Goal: Information Seeking & Learning: Find specific fact

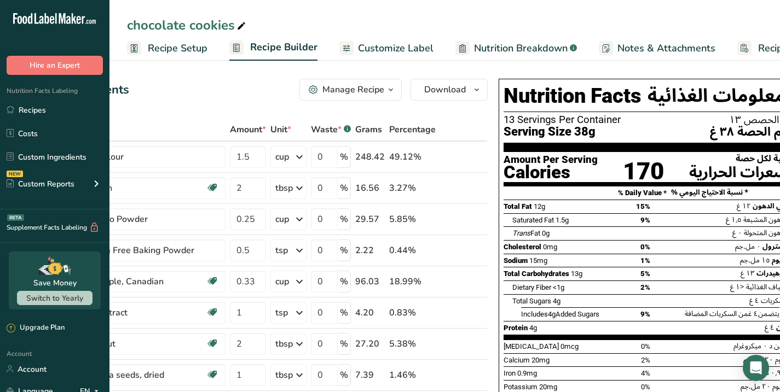
scroll to position [0, 89]
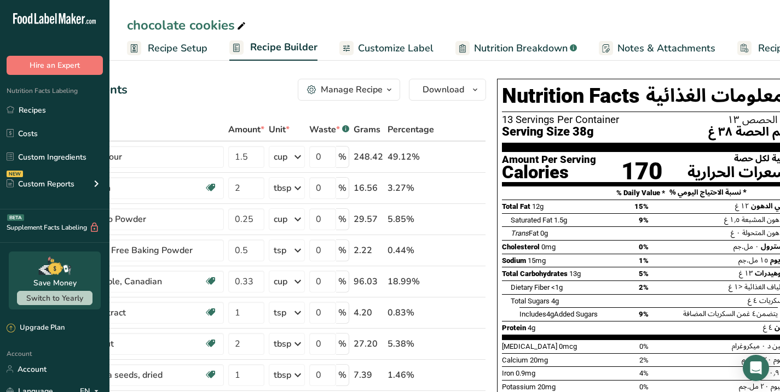
click at [502, 174] on div "Calories" at bounding box center [549, 172] width 94 height 15
drag, startPoint x: 502, startPoint y: 174, endPoint x: 634, endPoint y: 171, distance: 131.9
click at [634, 171] on div "Amount Per Serving Calories 170 الكمية لكل حصة السعرات الحرارية" at bounding box center [648, 166] width 293 height 28
copy div "Calories 170"
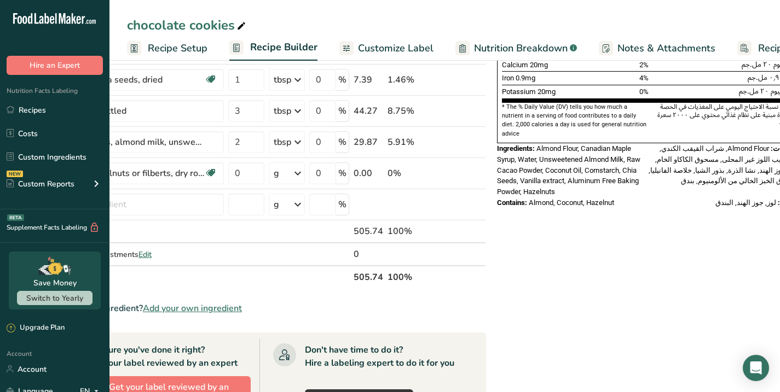
scroll to position [295, 0]
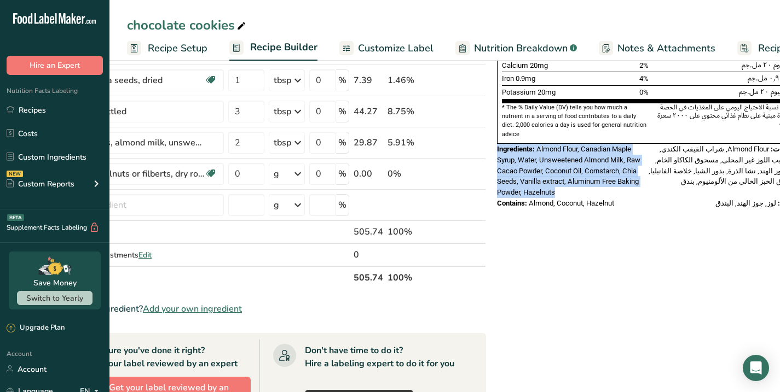
drag, startPoint x: 496, startPoint y: 141, endPoint x: 555, endPoint y: 183, distance: 72.2
click at [555, 183] on div "Ingredients: Almond Flour, Canadian Maple Syrup, Water, Unsweetened Almond Milk…" at bounding box center [573, 171] width 152 height 54
copy div "Ingredients: Almond Flour, Canadian Maple Syrup, Water, Unsweetened Almond Milk…"
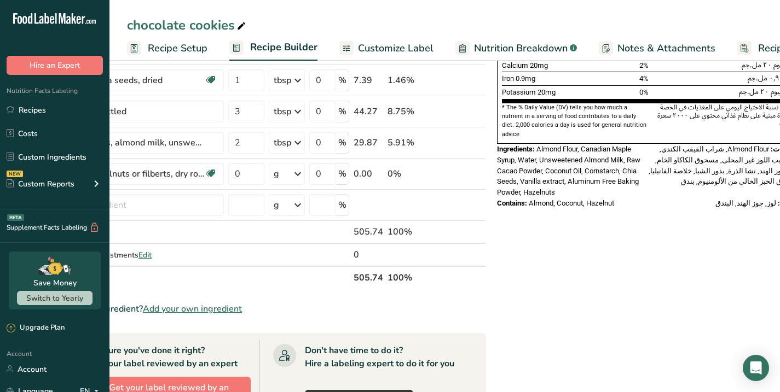
click at [529, 199] on span "Almond, Coconut, Hazelnut" at bounding box center [571, 203] width 85 height 8
drag, startPoint x: 528, startPoint y: 194, endPoint x: 604, endPoint y: 196, distance: 75.5
click at [604, 199] on span "Almond, Coconut, Hazelnut" at bounding box center [571, 203] width 85 height 8
copy span "Almond, Coconut, Hazelnut"
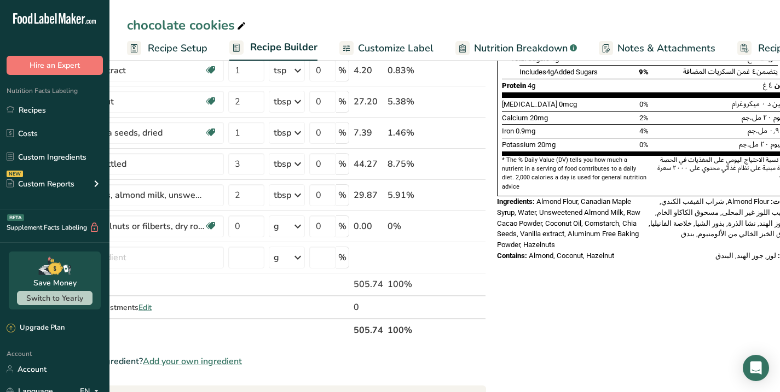
scroll to position [239, 0]
